Goal: Complete application form: Complete application form

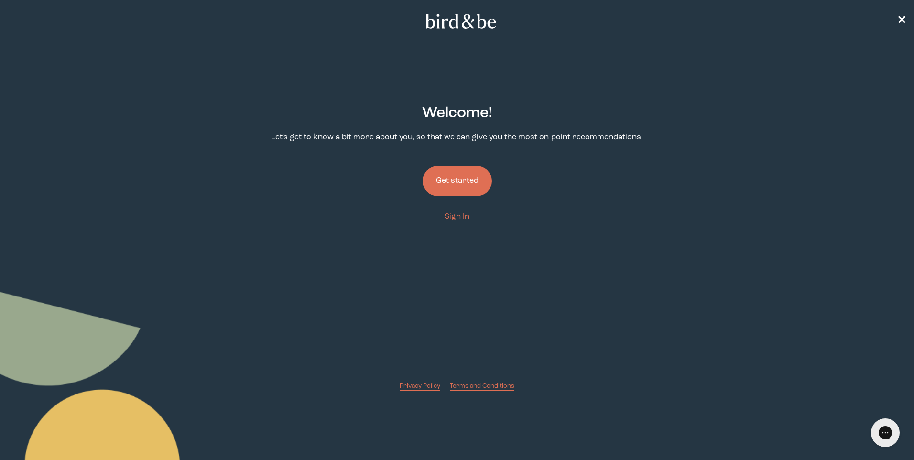
click at [447, 176] on button "Get started" at bounding box center [457, 181] width 69 height 30
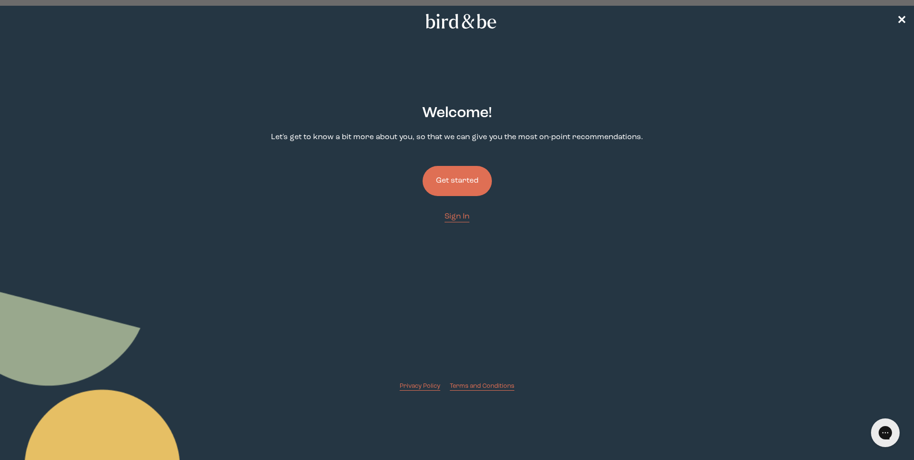
click at [440, 182] on button "Get started" at bounding box center [457, 181] width 69 height 30
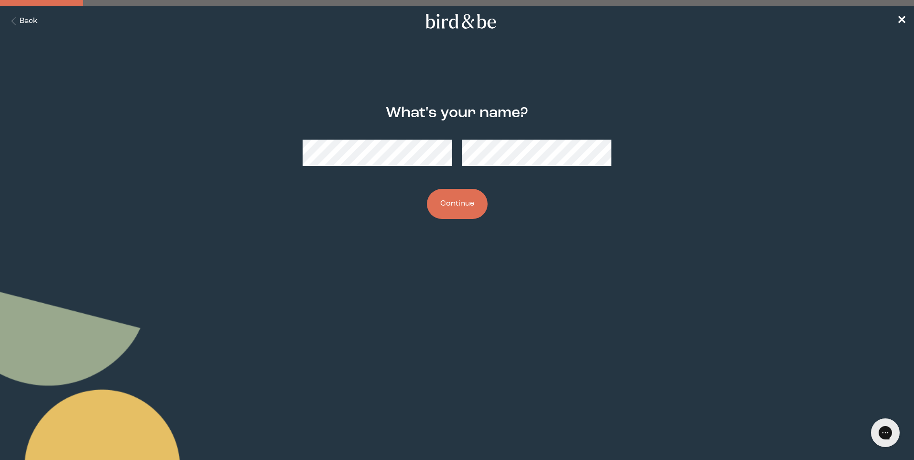
click at [449, 202] on button "Continue" at bounding box center [457, 204] width 61 height 30
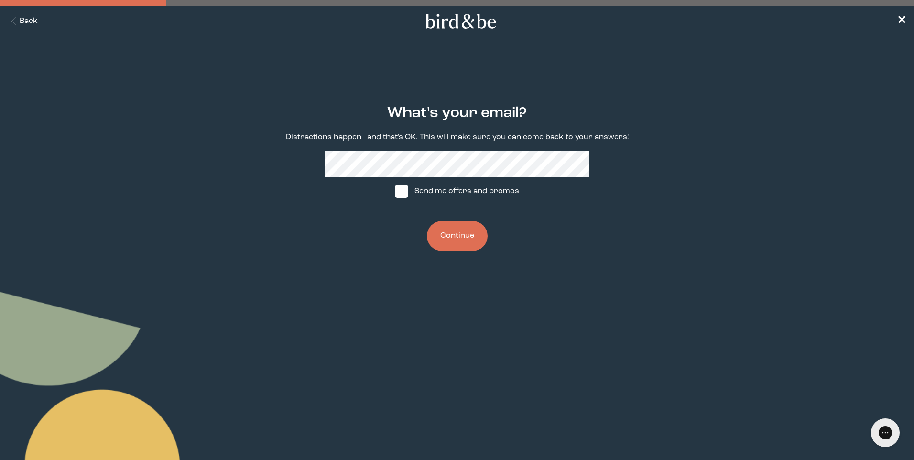
click at [463, 237] on button "Continue" at bounding box center [457, 236] width 61 height 30
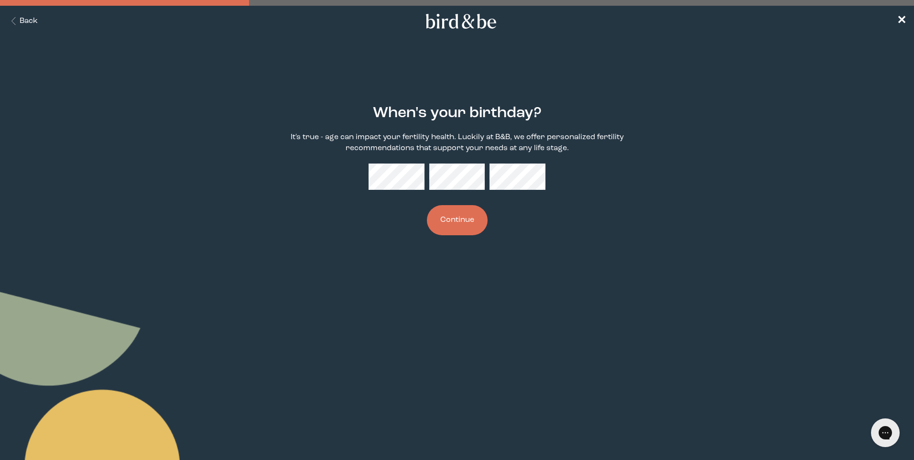
click at [473, 216] on button "Continue" at bounding box center [457, 220] width 61 height 30
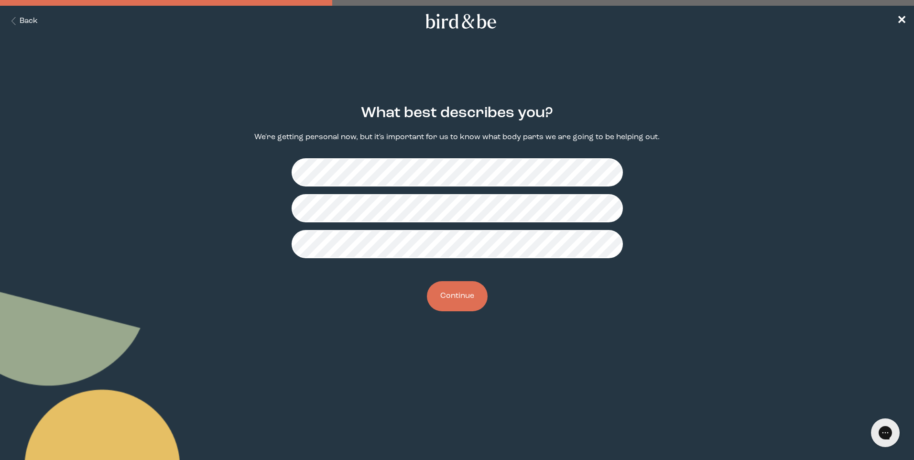
click at [453, 293] on button "Continue" at bounding box center [457, 296] width 61 height 30
click at [453, 301] on button "Continue" at bounding box center [457, 296] width 61 height 30
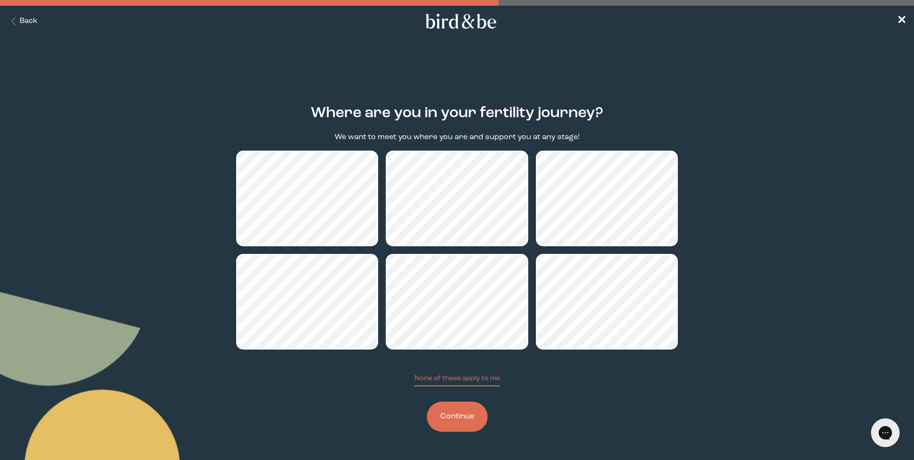
click at [457, 417] on button "Continue" at bounding box center [457, 417] width 61 height 30
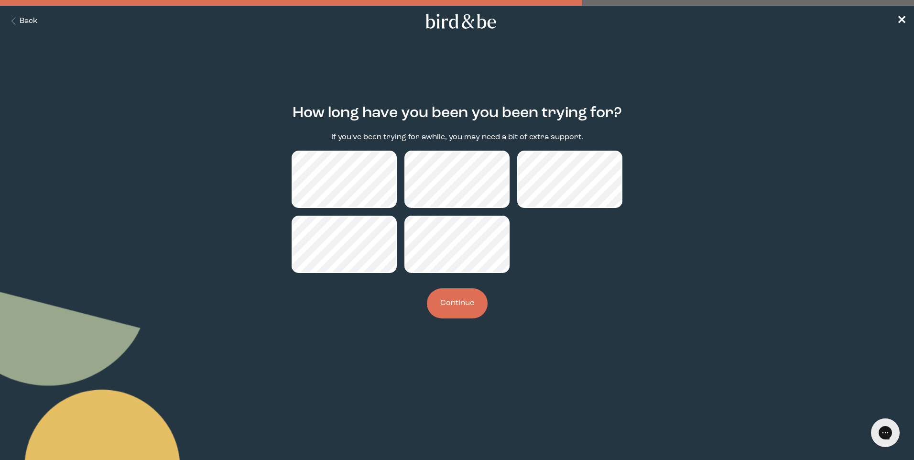
click at [466, 308] on button "Continue" at bounding box center [457, 303] width 61 height 30
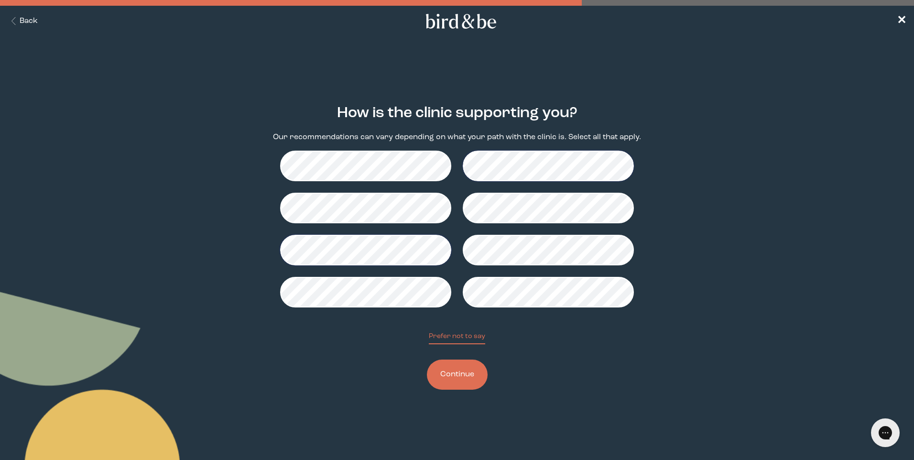
click at [463, 374] on button "Continue" at bounding box center [457, 375] width 61 height 30
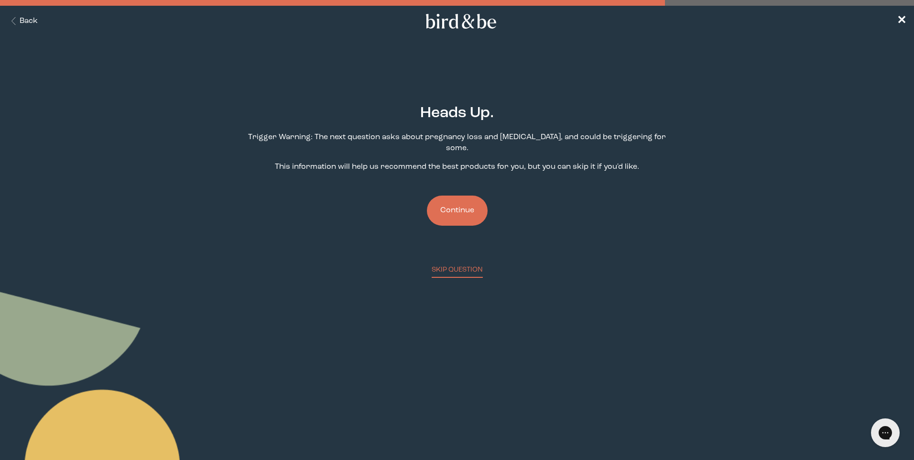
click at [458, 206] on button "Continue" at bounding box center [457, 211] width 61 height 30
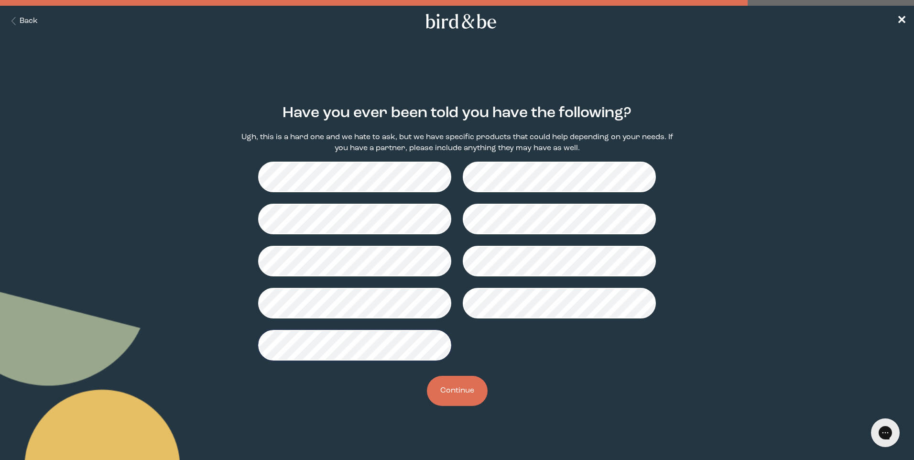
click at [471, 386] on button "Continue" at bounding box center [457, 391] width 61 height 30
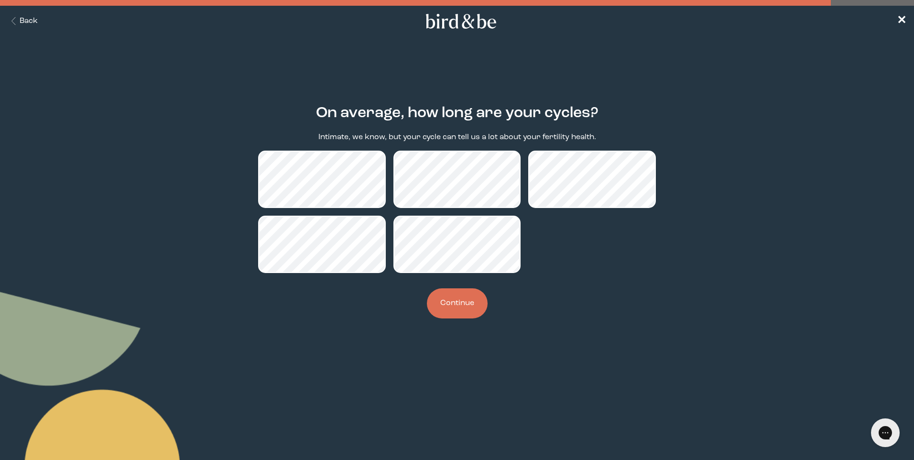
click at [457, 302] on button "Continue" at bounding box center [457, 303] width 61 height 30
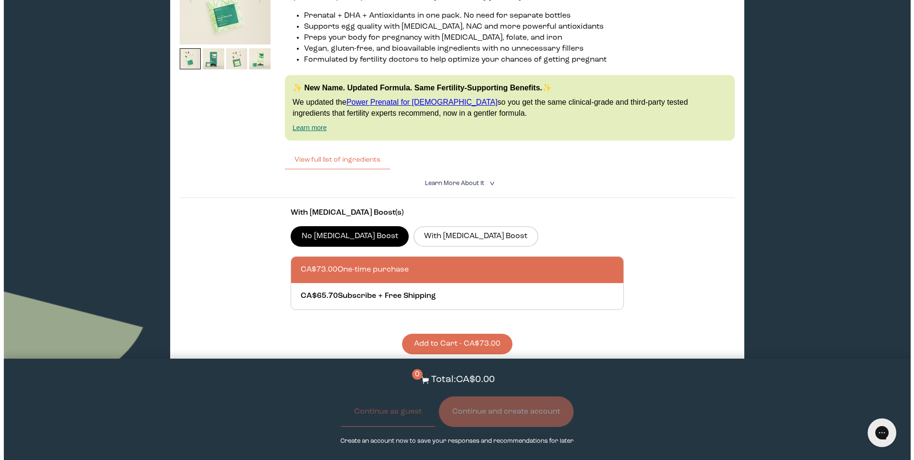
scroll to position [478, 0]
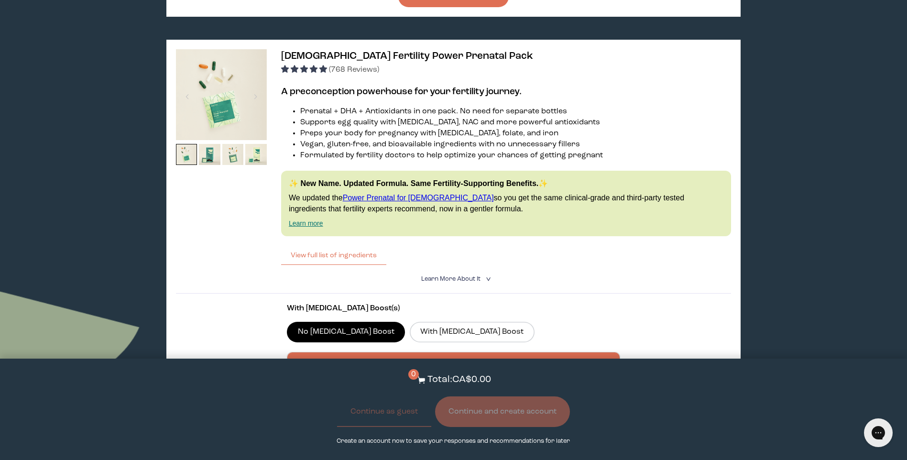
click at [245, 112] on img at bounding box center [221, 94] width 91 height 91
click at [323, 254] on button "View full list of ingredients" at bounding box center [333, 255] width 105 height 19
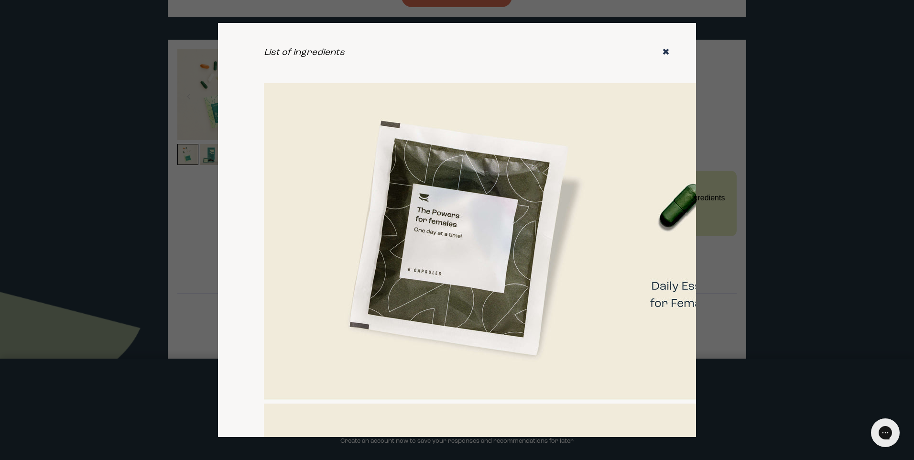
click at [662, 54] on icon "✖" at bounding box center [666, 53] width 8 height 10
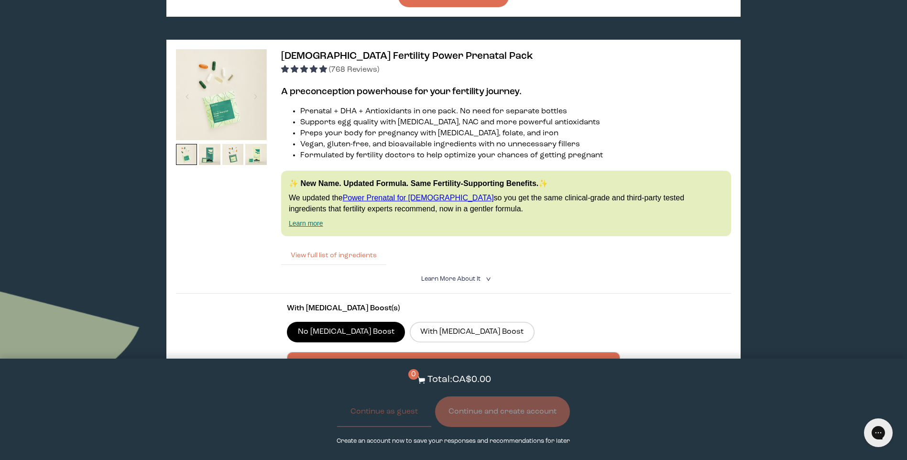
click at [329, 258] on button "View full list of ingredients" at bounding box center [333, 255] width 105 height 19
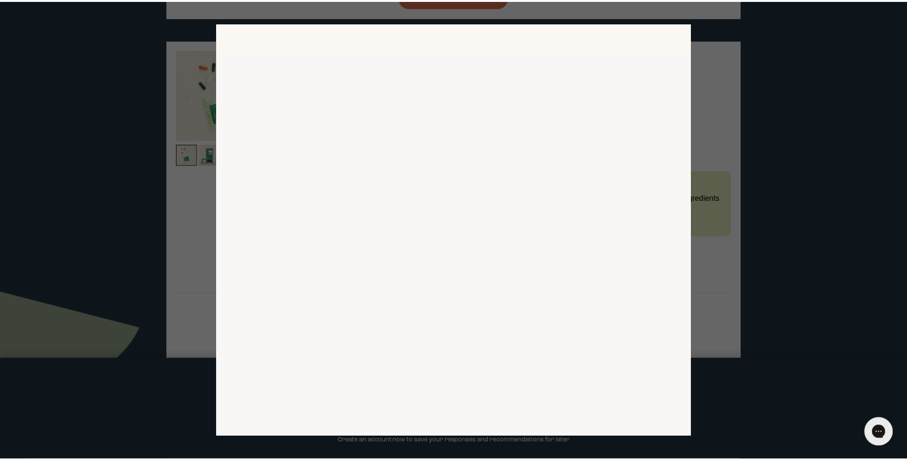
scroll to position [846, 554]
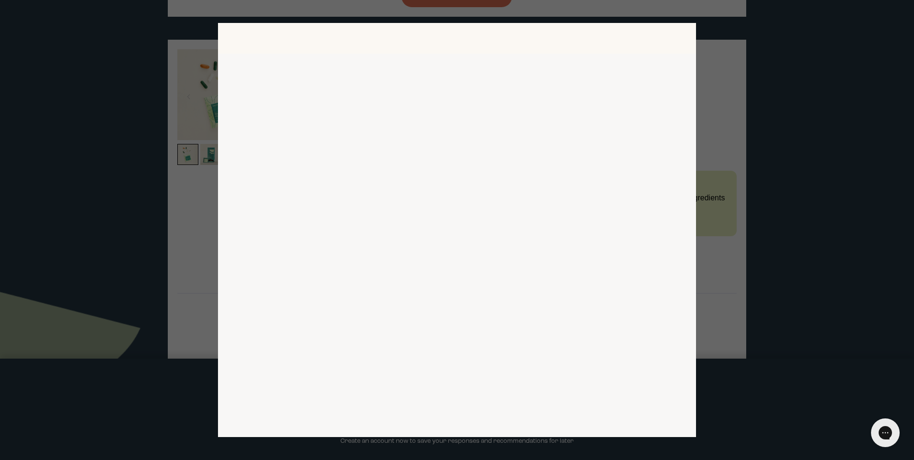
click at [784, 171] on div at bounding box center [457, 230] width 914 height 460
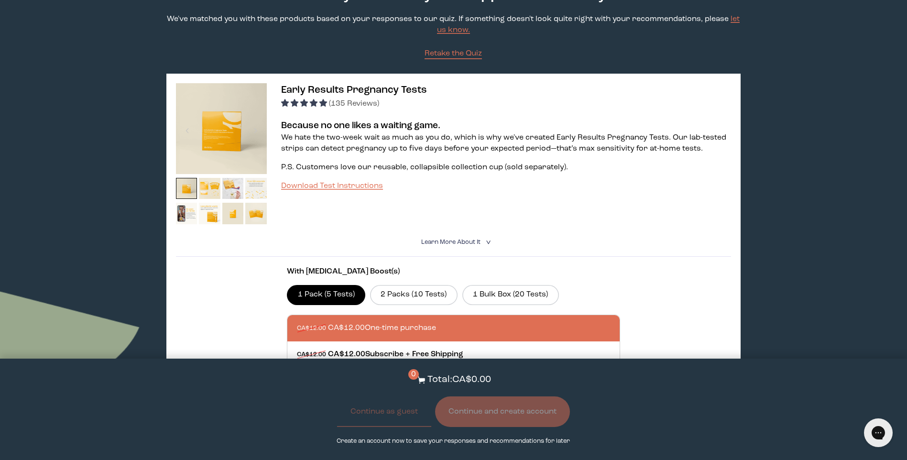
scroll to position [0, 0]
